Goal: Information Seeking & Learning: Check status

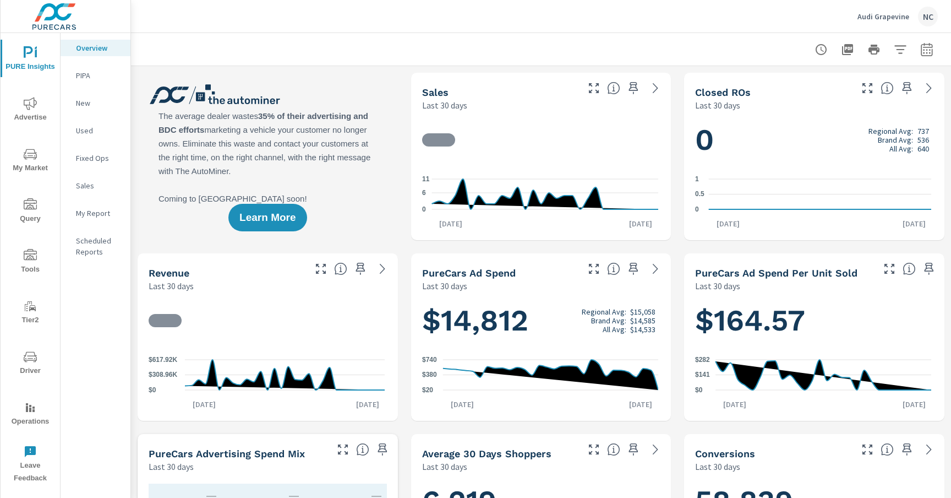
drag, startPoint x: 87, startPoint y: 292, endPoint x: 90, endPoint y: 285, distance: 8.2
click at [87, 292] on div "Overview PIPA New Used Fixed Ops Sales My Report Scheduled Reports" at bounding box center [96, 265] width 70 height 465
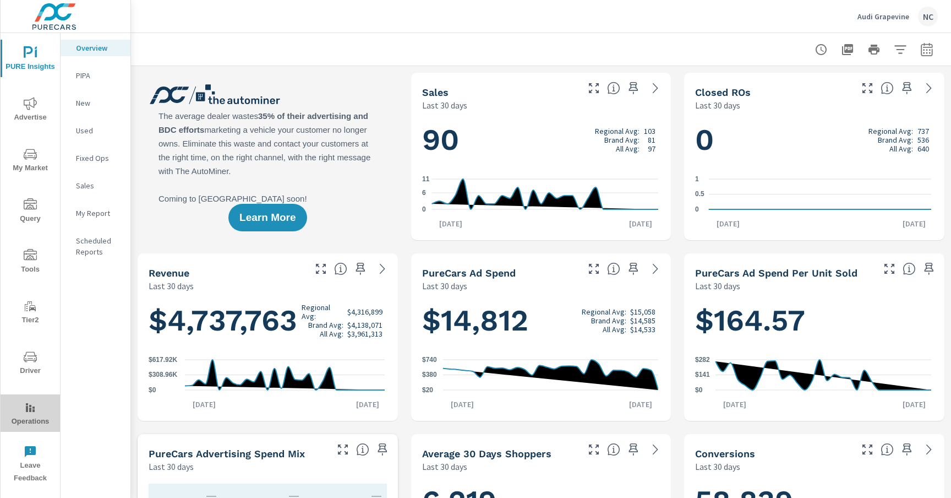
click at [26, 417] on span "Operations" at bounding box center [30, 414] width 53 height 27
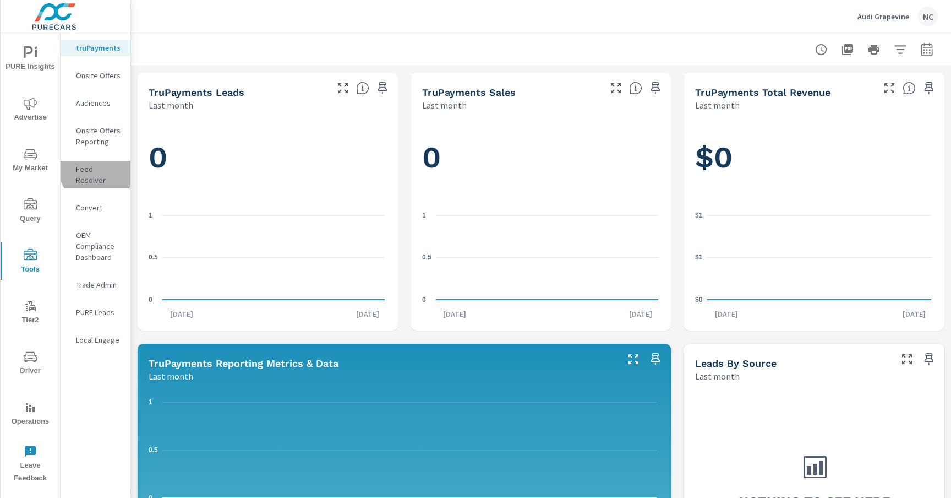
click at [97, 167] on p "Feed Resolver" at bounding box center [99, 174] width 46 height 22
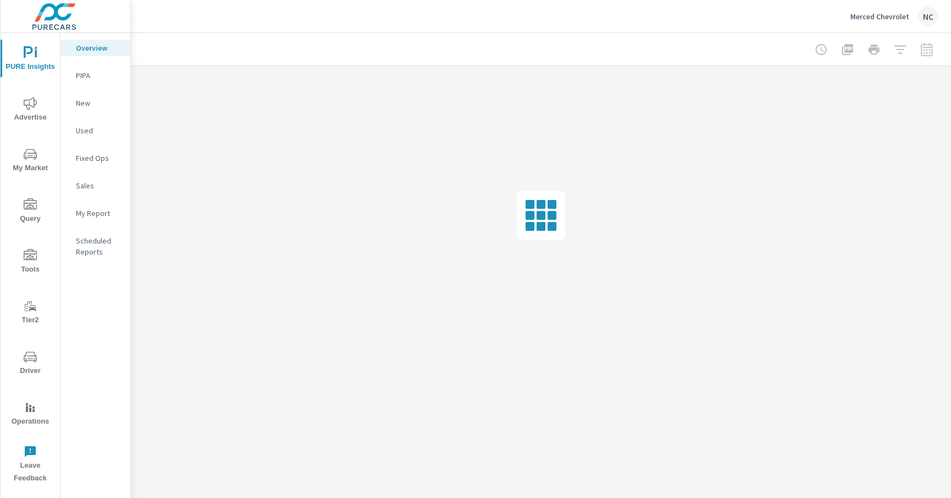
click at [922, 20] on div "NC" at bounding box center [928, 17] width 20 height 20
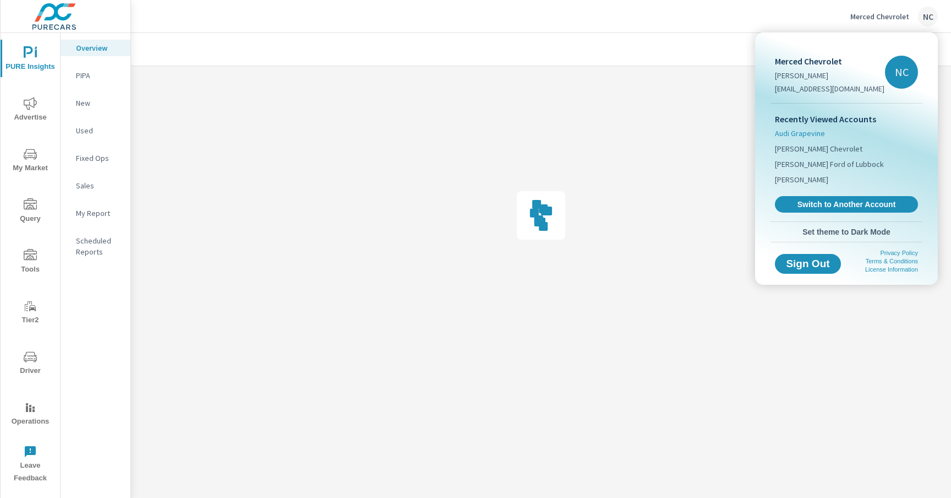
click at [808, 130] on span "Audi Grapevine" at bounding box center [800, 133] width 50 height 11
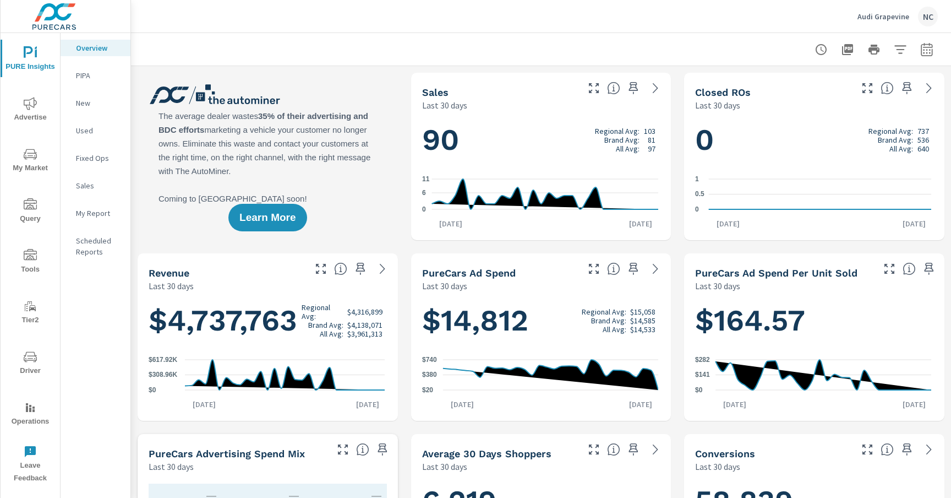
click at [29, 212] on span "Query" at bounding box center [30, 211] width 53 height 27
